Goal: Task Accomplishment & Management: Use online tool/utility

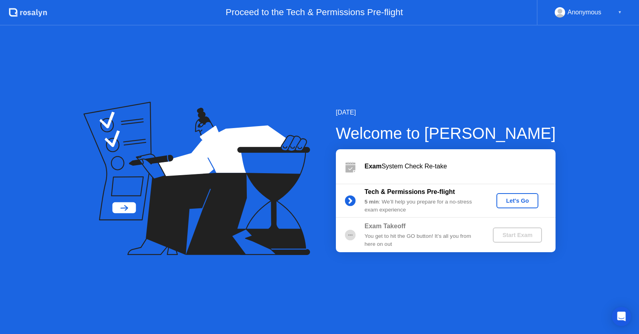
click at [516, 205] on button "Let's Go" at bounding box center [518, 200] width 42 height 15
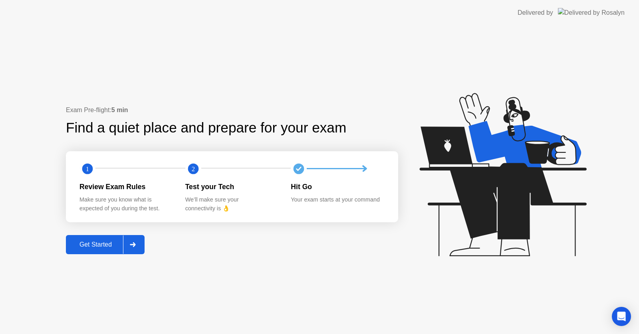
click at [112, 246] on div "Get Started" at bounding box center [95, 244] width 55 height 7
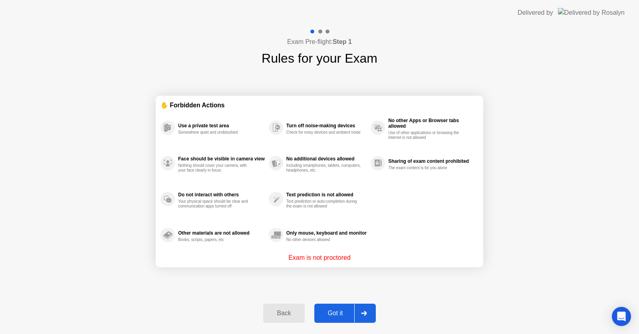
click at [339, 320] on button "Got it" at bounding box center [345, 313] width 62 height 19
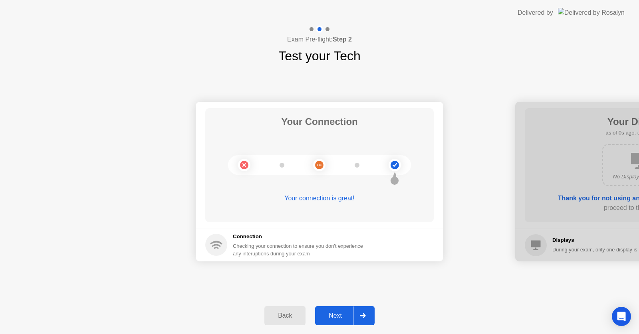
click at [355, 312] on div at bounding box center [362, 316] width 19 height 18
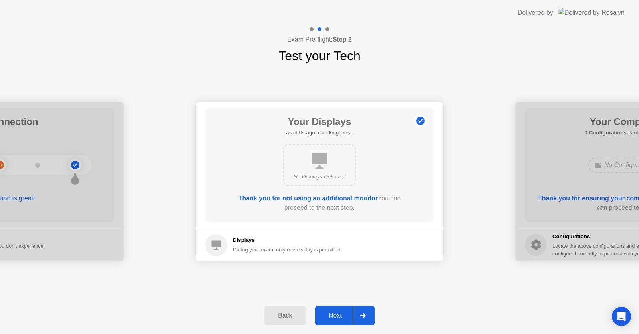
click at [351, 321] on button "Next" at bounding box center [345, 315] width 60 height 19
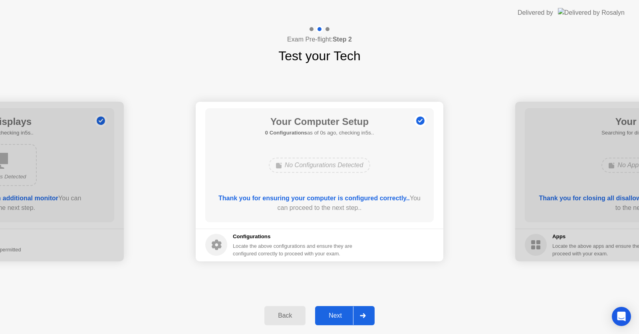
click at [353, 321] on button "Next" at bounding box center [345, 315] width 60 height 19
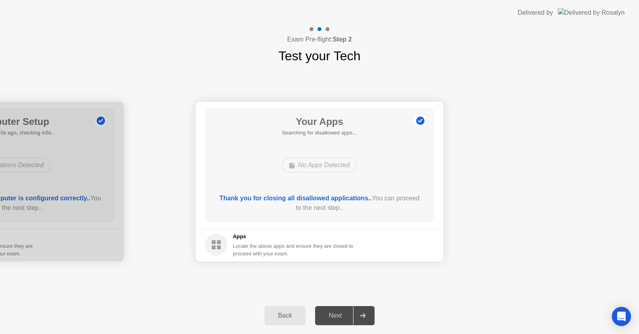
click at [354, 320] on div at bounding box center [362, 316] width 19 height 18
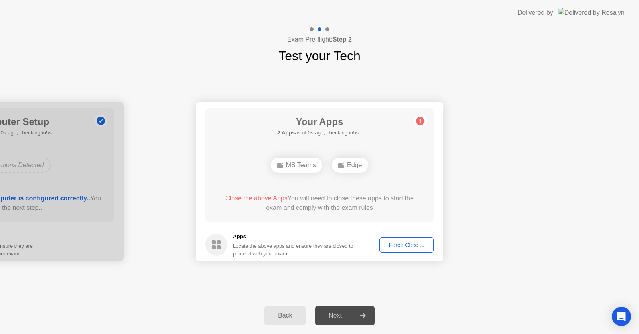
click at [370, 311] on div at bounding box center [362, 316] width 19 height 18
click at [370, 312] on div at bounding box center [362, 316] width 19 height 18
click at [404, 239] on button "Force Close..." at bounding box center [407, 245] width 54 height 15
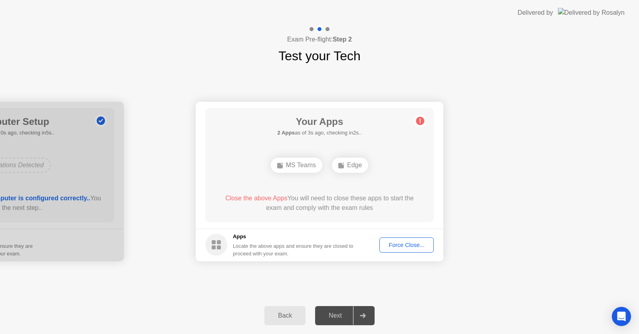
click at [338, 301] on div "Back Next" at bounding box center [319, 316] width 639 height 37
click at [356, 318] on div at bounding box center [362, 316] width 19 height 18
click at [358, 314] on div at bounding box center [362, 316] width 19 height 18
click at [361, 310] on div at bounding box center [362, 316] width 19 height 18
click at [357, 315] on div at bounding box center [362, 316] width 19 height 18
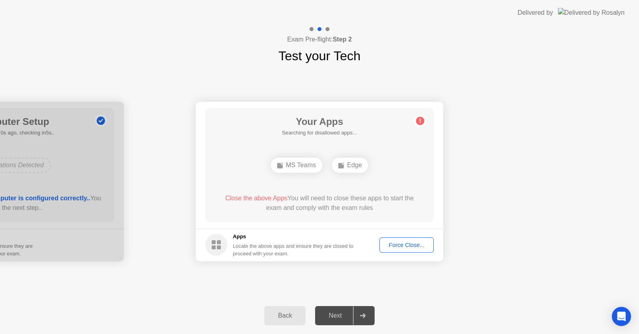
click at [359, 315] on div at bounding box center [362, 316] width 19 height 18
click at [359, 316] on div at bounding box center [362, 316] width 19 height 18
click at [359, 315] on div at bounding box center [362, 316] width 19 height 18
click at [357, 312] on div at bounding box center [362, 316] width 19 height 18
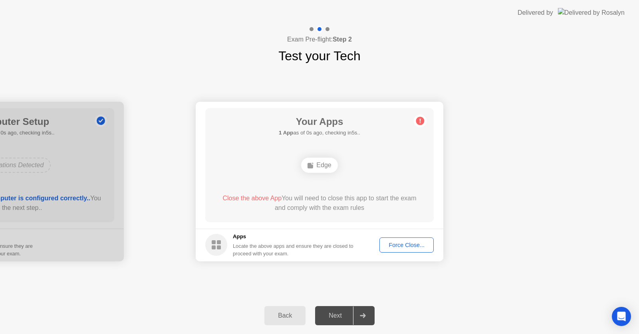
click at [357, 312] on div at bounding box center [362, 316] width 19 height 18
click at [356, 312] on div at bounding box center [362, 316] width 19 height 18
click at [355, 312] on div at bounding box center [362, 316] width 19 height 18
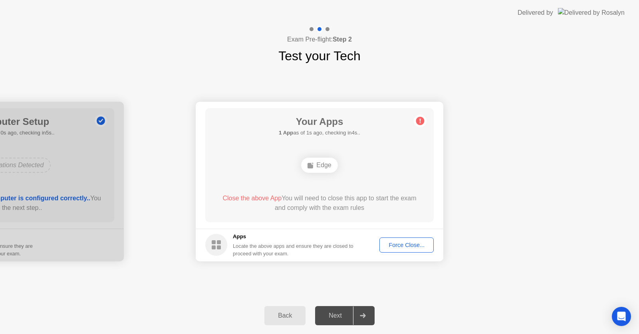
click at [354, 312] on div at bounding box center [362, 316] width 19 height 18
click at [362, 309] on div at bounding box center [362, 316] width 19 height 18
click at [362, 307] on div at bounding box center [362, 316] width 19 height 18
click at [363, 307] on div at bounding box center [362, 316] width 19 height 18
click at [364, 307] on div at bounding box center [362, 316] width 19 height 18
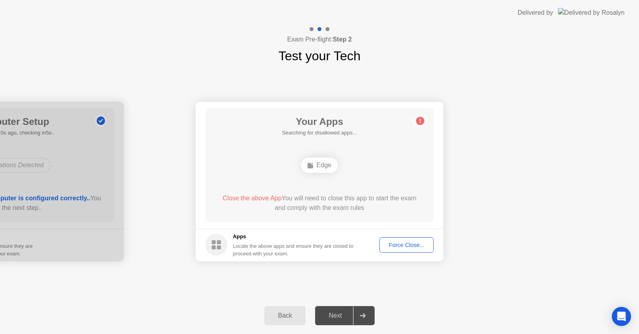
click at [364, 309] on div at bounding box center [362, 316] width 19 height 18
click at [361, 306] on div "Back Next" at bounding box center [319, 316] width 639 height 37
click at [365, 307] on div "Back Next" at bounding box center [319, 316] width 639 height 37
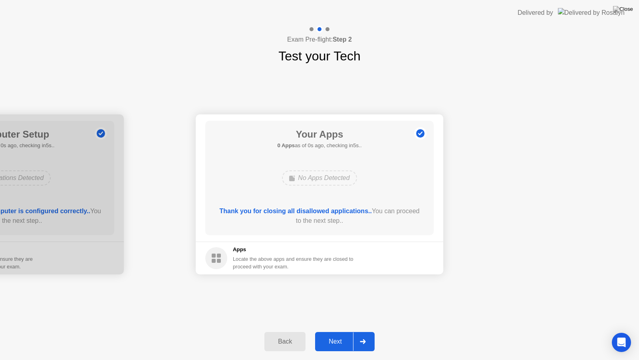
drag, startPoint x: 368, startPoint y: 306, endPoint x: 373, endPoint y: 314, distance: 10.0
click at [368, 315] on div "Exam Pre-flight: Step 2 Test your Tech Your Connection Your connection is great…" at bounding box center [319, 193] width 639 height 334
click at [356, 331] on div "Back Next" at bounding box center [319, 341] width 639 height 37
click at [351, 332] on div "Back Next" at bounding box center [319, 341] width 639 height 37
click at [350, 332] on button "Next" at bounding box center [345, 341] width 60 height 19
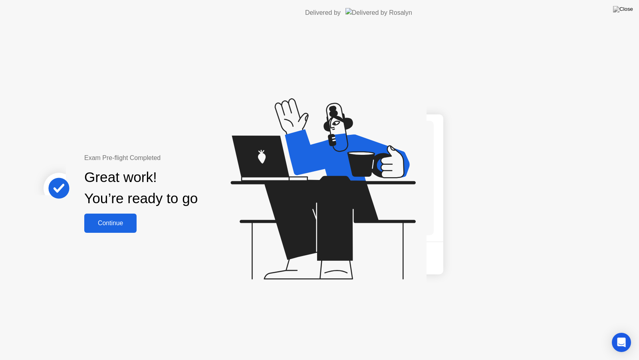
click at [347, 334] on div "Exam Pre-flight Completed Great work! You’re ready to go Continue" at bounding box center [213, 193] width 427 height 334
click at [348, 334] on div "Exam Pre-flight Completed Great work! You’re ready to go Continue" at bounding box center [213, 193] width 427 height 334
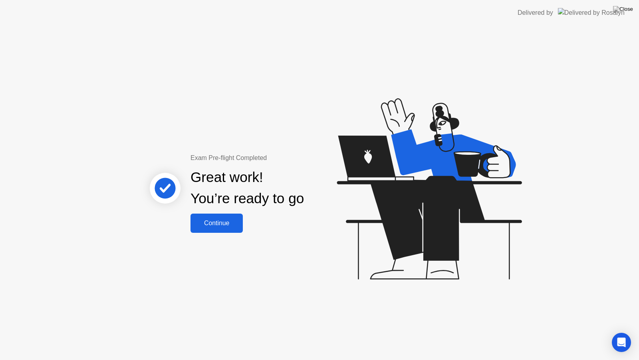
click at [221, 231] on button "Continue" at bounding box center [217, 222] width 52 height 19
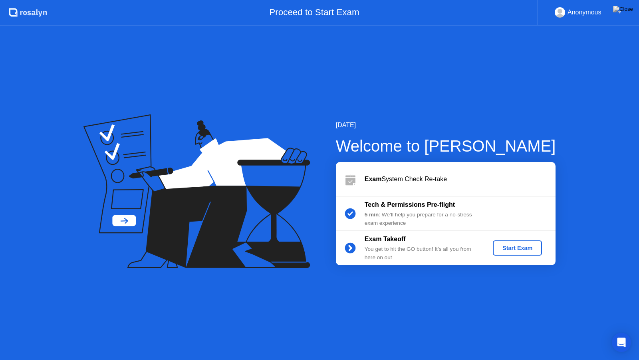
click at [523, 251] on div "Start Exam" at bounding box center [517, 248] width 43 height 6
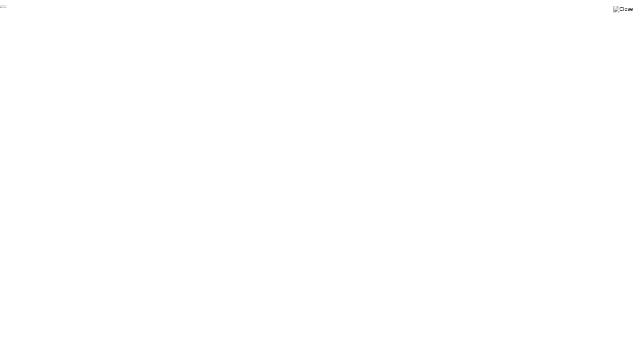
click div "End Proctoring Session"
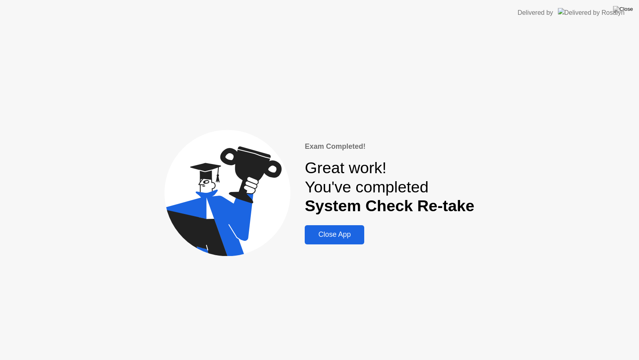
click at [339, 227] on button "Close App" at bounding box center [335, 234] width 60 height 19
